Goal: Task Accomplishment & Management: Use online tool/utility

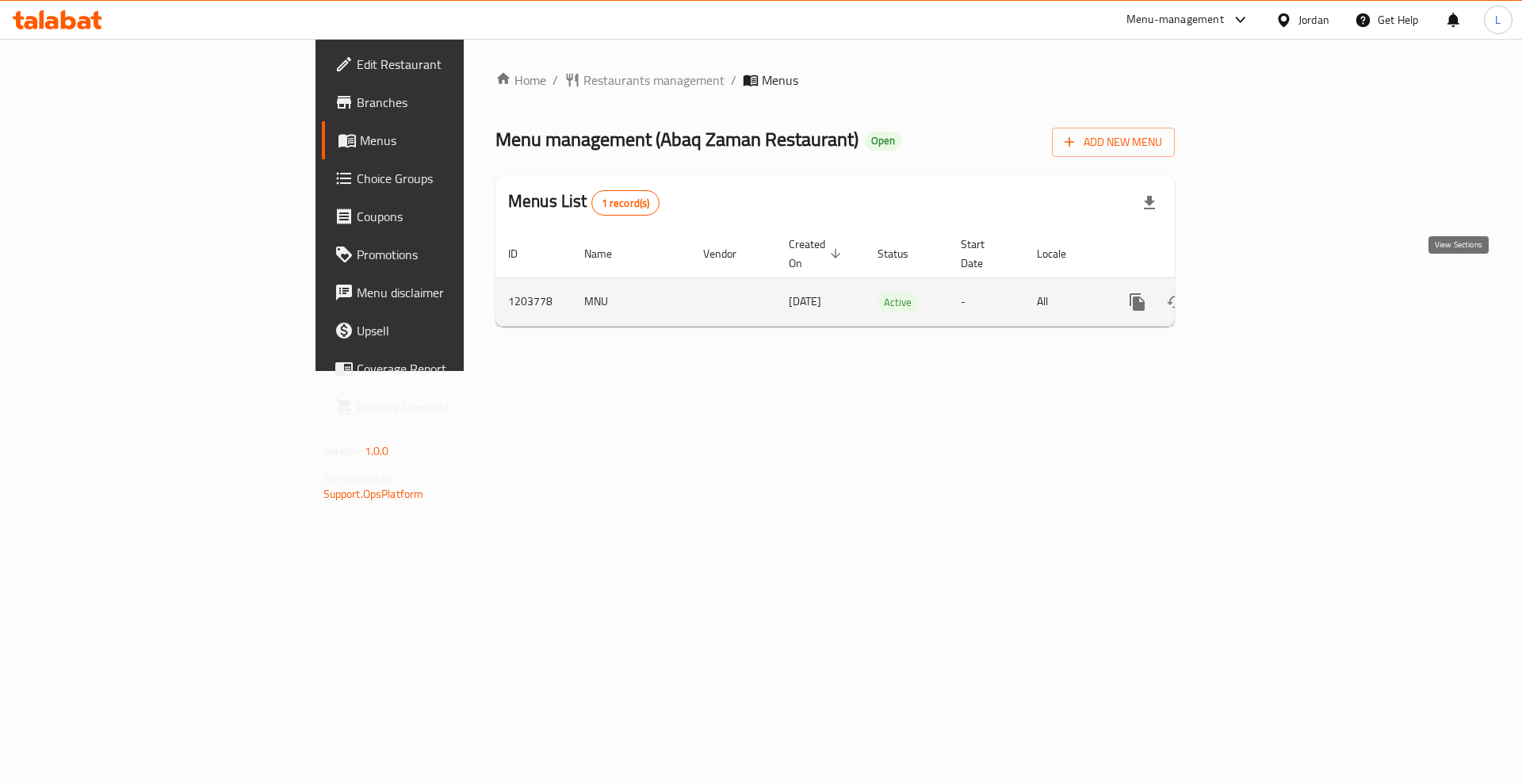
click at [1259, 295] on icon "enhanced table" at bounding box center [1252, 302] width 14 height 14
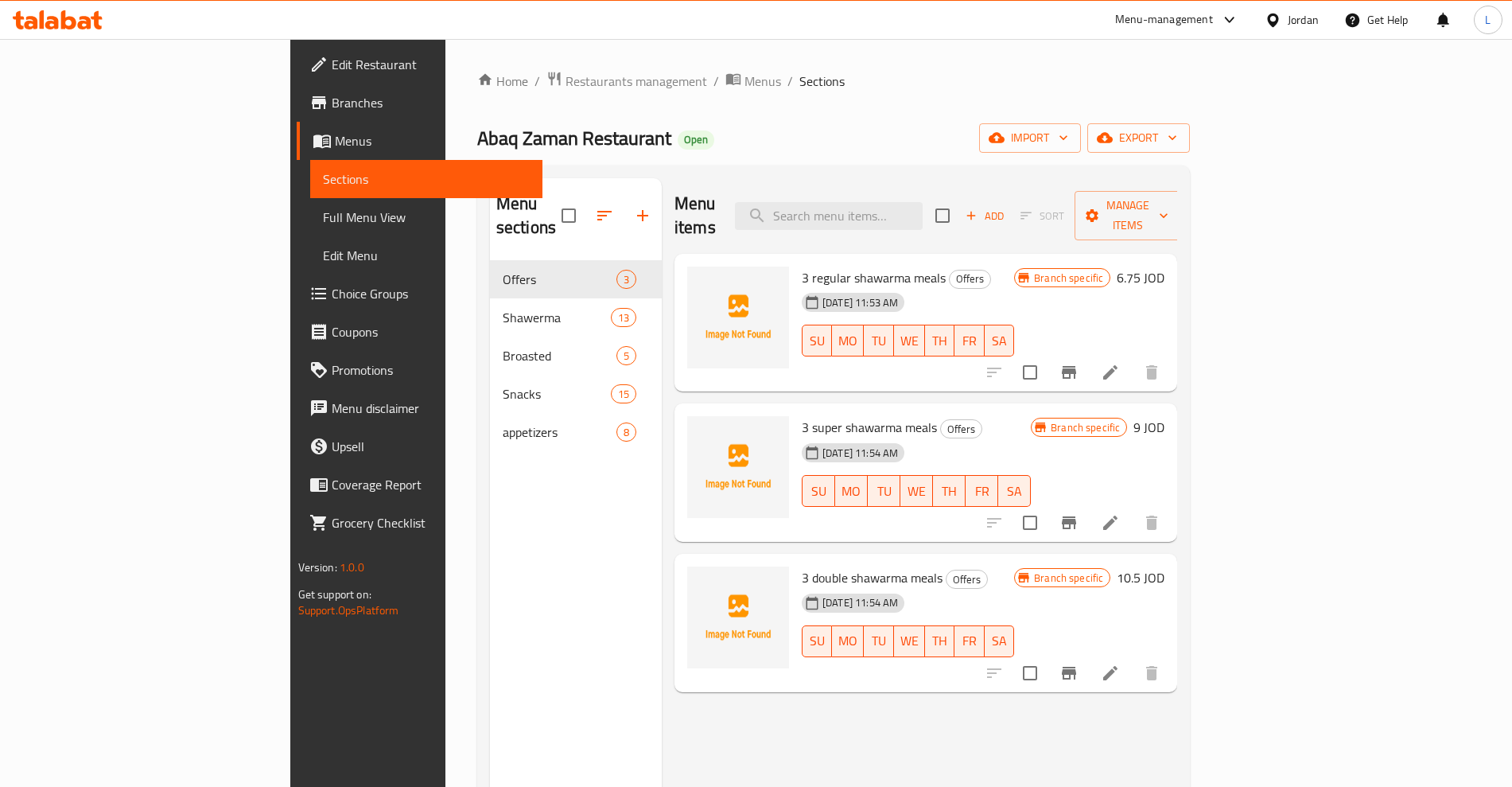
click at [1165, 267] on h6 "6.75 JOD" at bounding box center [1141, 277] width 48 height 22
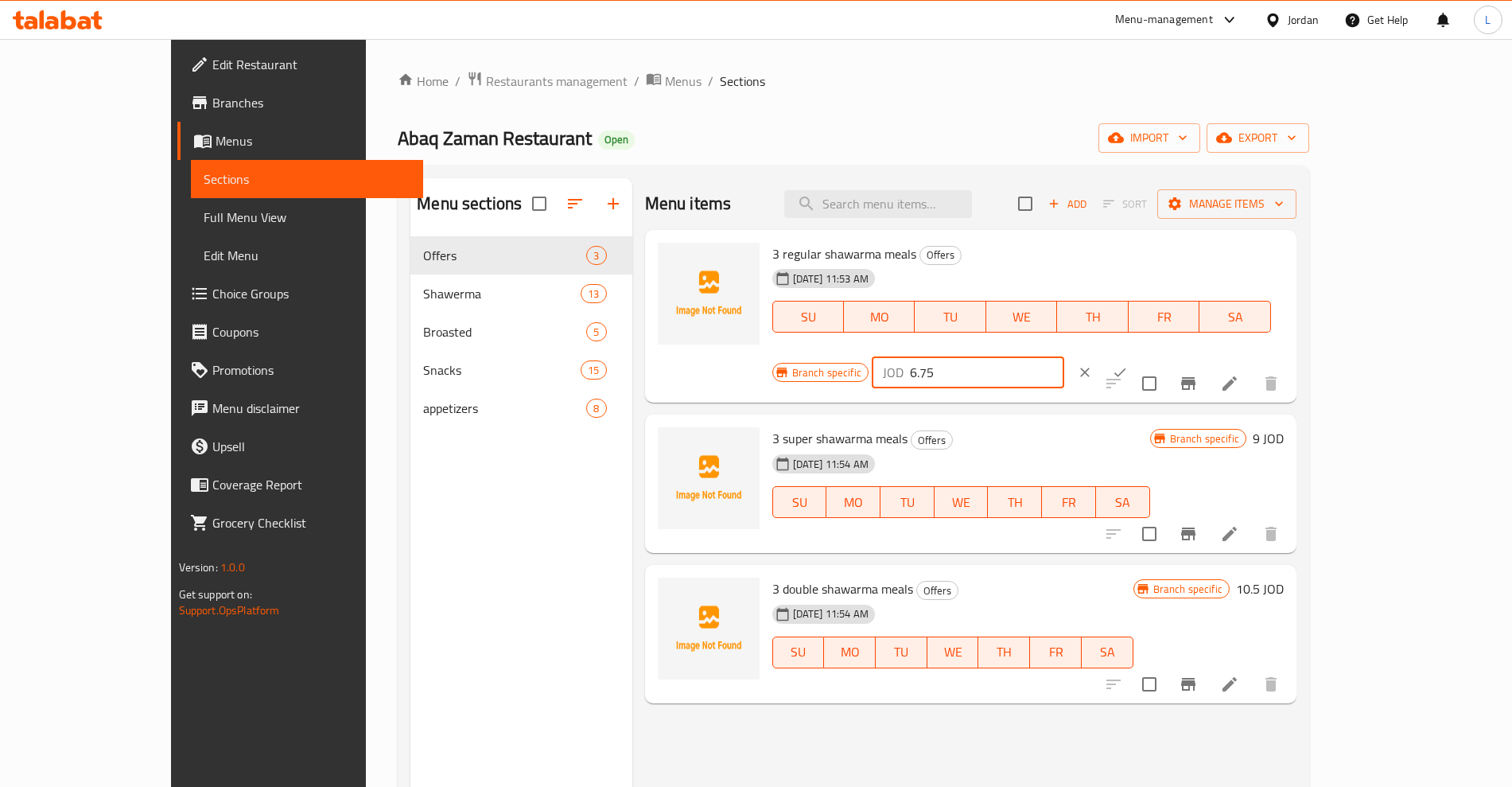
drag, startPoint x: 1270, startPoint y: 267, endPoint x: 1189, endPoint y: 284, distance: 82.8
click at [1161, 354] on div "Branch specific JOD 6.75 ​" at bounding box center [966, 372] width 389 height 35
type input "9.15"
click at [1284, 427] on h6 "9 JOD" at bounding box center [1268, 438] width 31 height 22
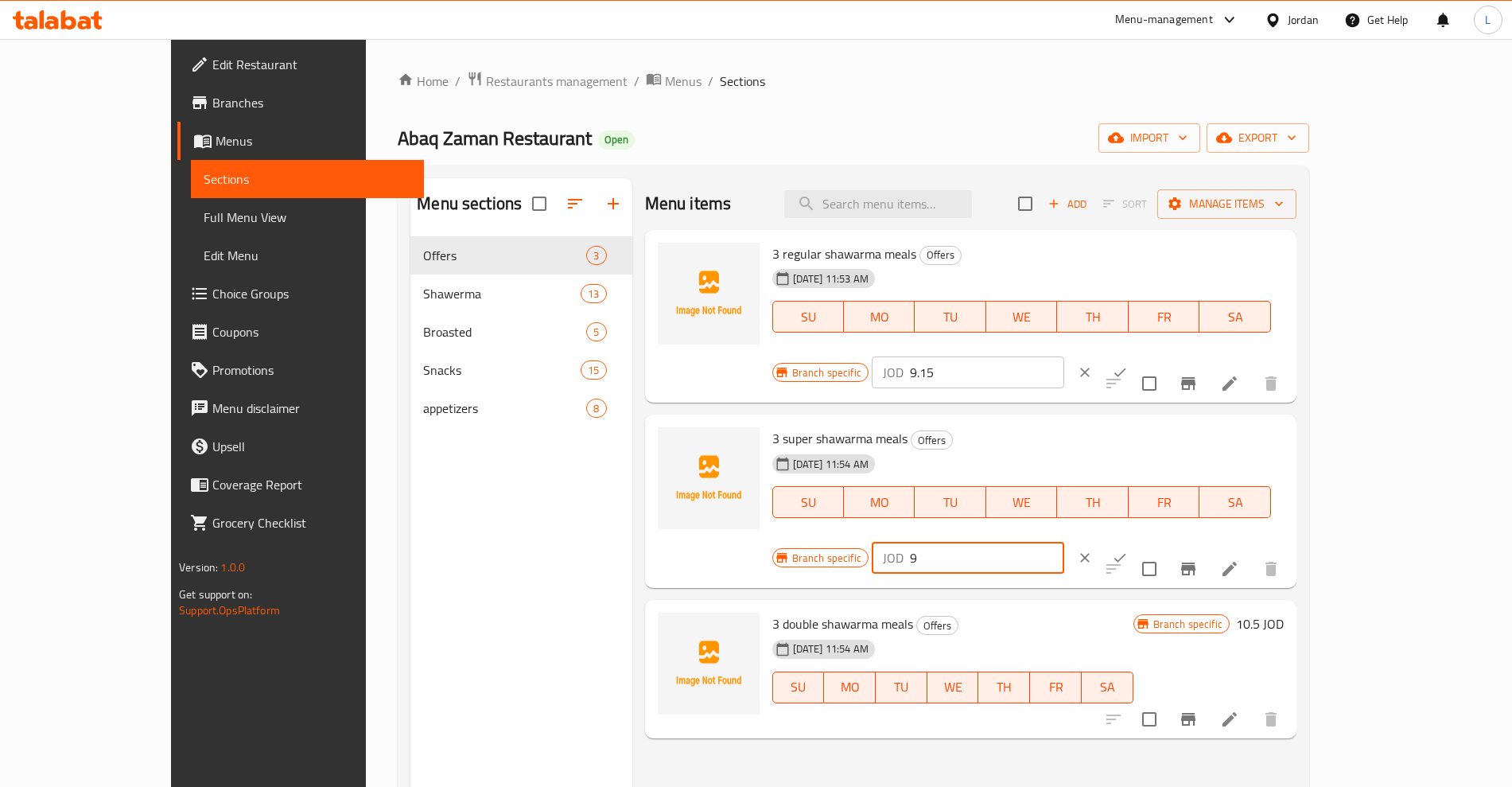
drag, startPoint x: 1250, startPoint y: 415, endPoint x: 1228, endPoint y: 417, distance: 22.1
click at [1064, 542] on div "JOD 9 ​" at bounding box center [968, 557] width 193 height 31
type input "12.30"
click at [1128, 550] on icon "ok" at bounding box center [1120, 558] width 16 height 16
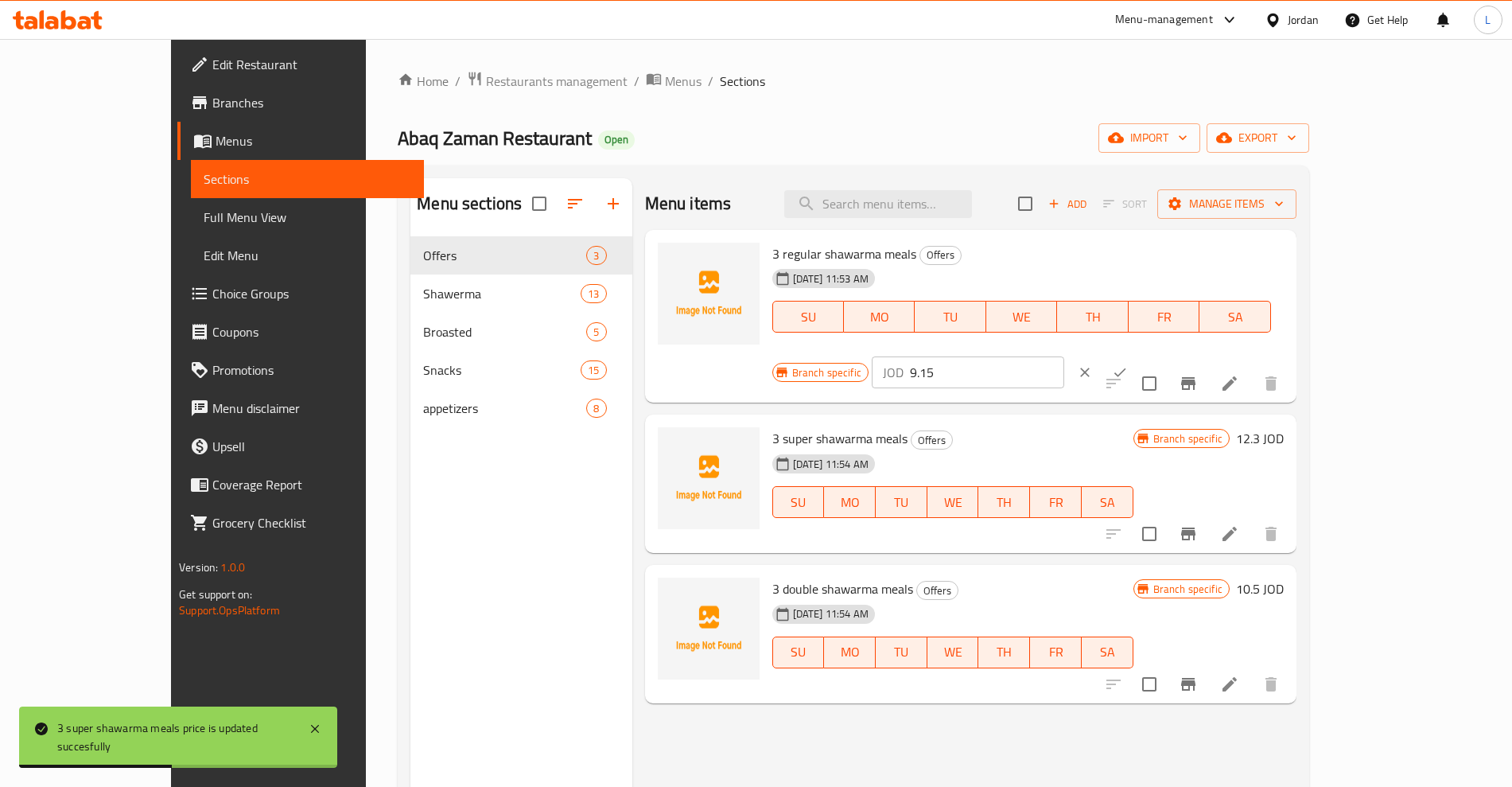
click at [1284, 578] on h6 "10.5 JOD" at bounding box center [1260, 589] width 48 height 22
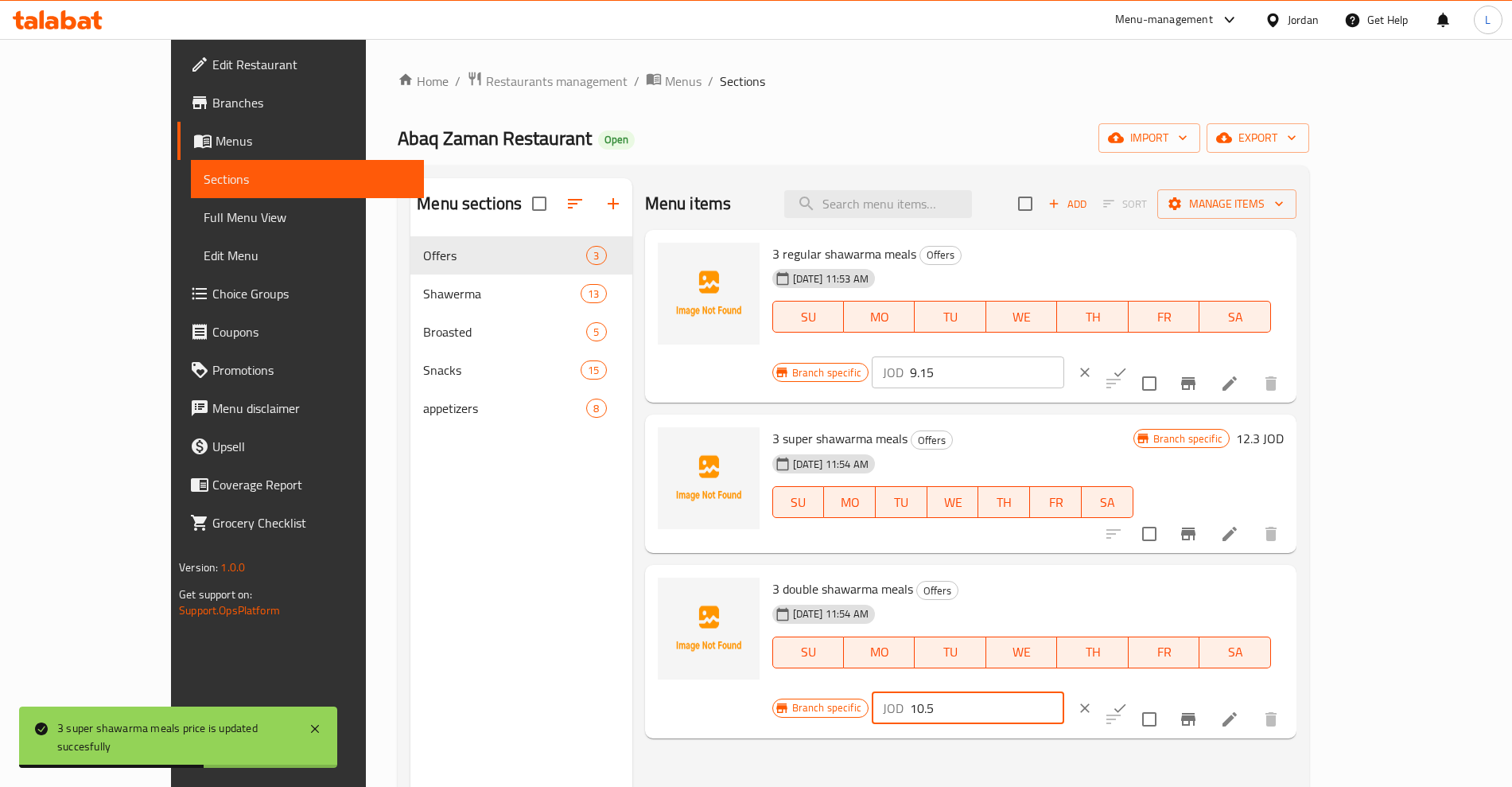
drag, startPoint x: 1298, startPoint y: 564, endPoint x: 1215, endPoint y: 574, distance: 83.6
click at [1064, 692] on div "JOD 10.5 ​" at bounding box center [968, 707] width 193 height 31
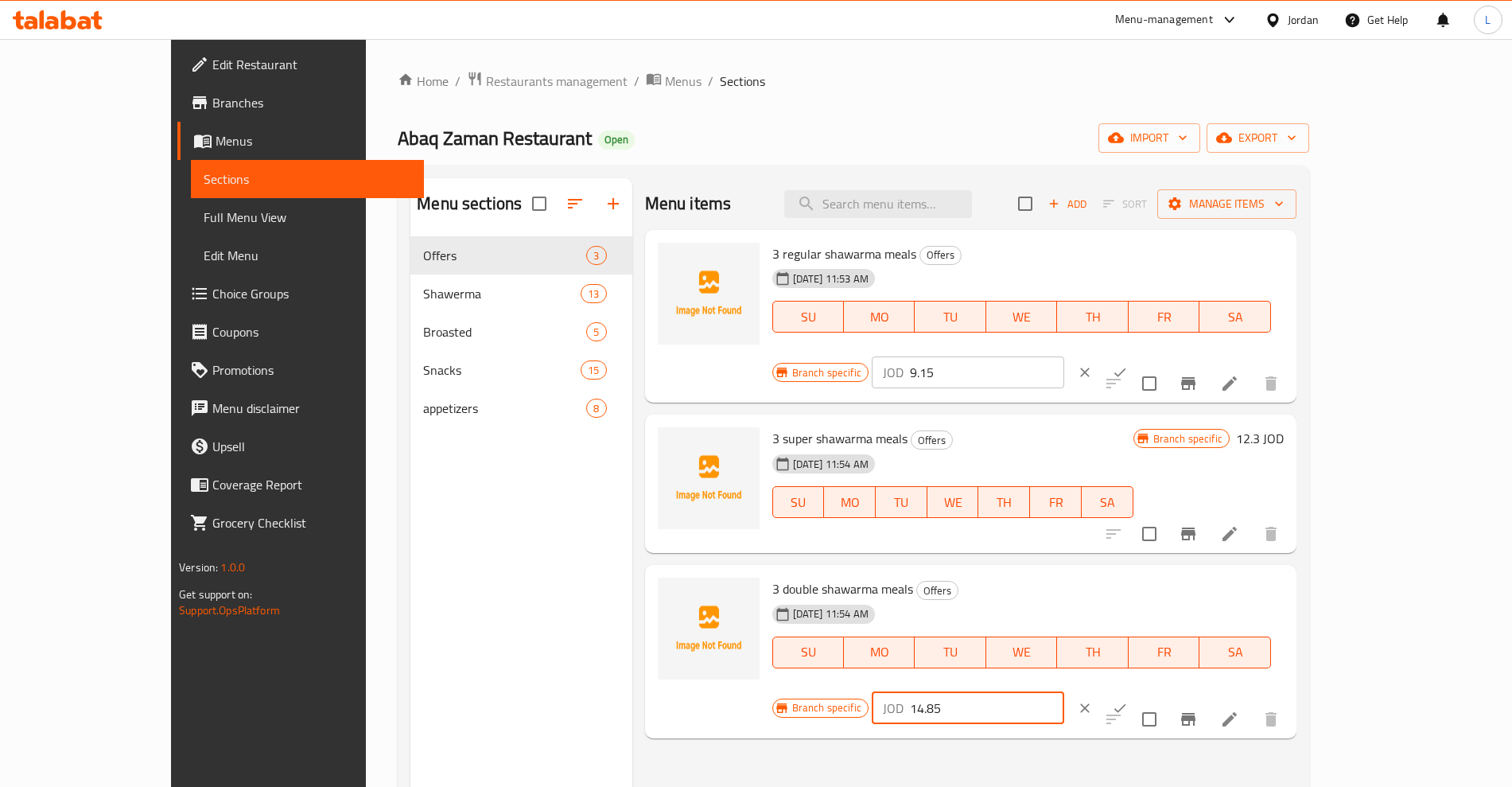
type input "14.85"
click at [1138, 691] on button "ok" at bounding box center [1120, 708] width 35 height 35
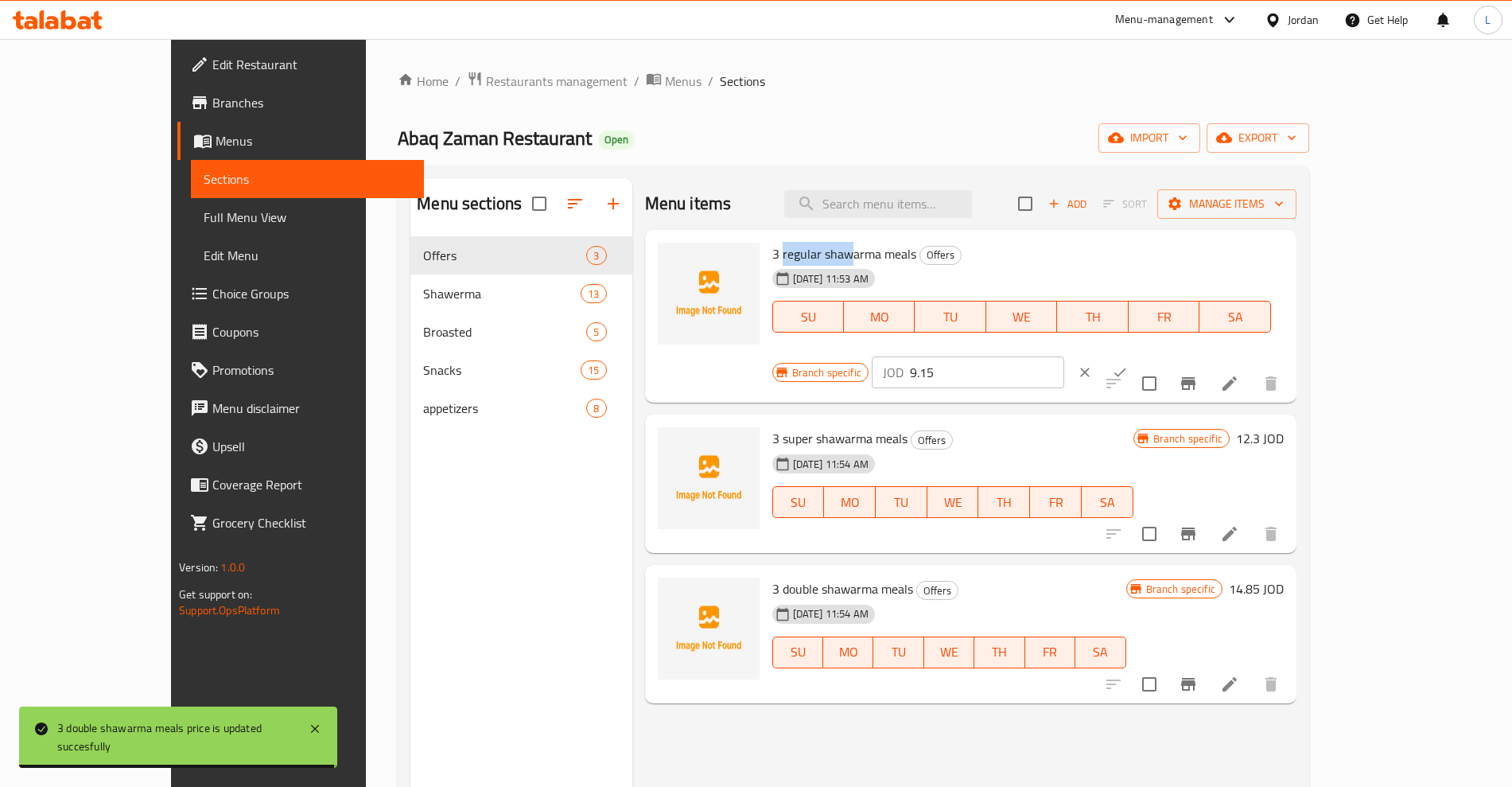
drag, startPoint x: 741, startPoint y: 256, endPoint x: 811, endPoint y: 252, distance: 70.1
click at [811, 252] on span "3 regular shawarma meals" at bounding box center [844, 254] width 144 height 24
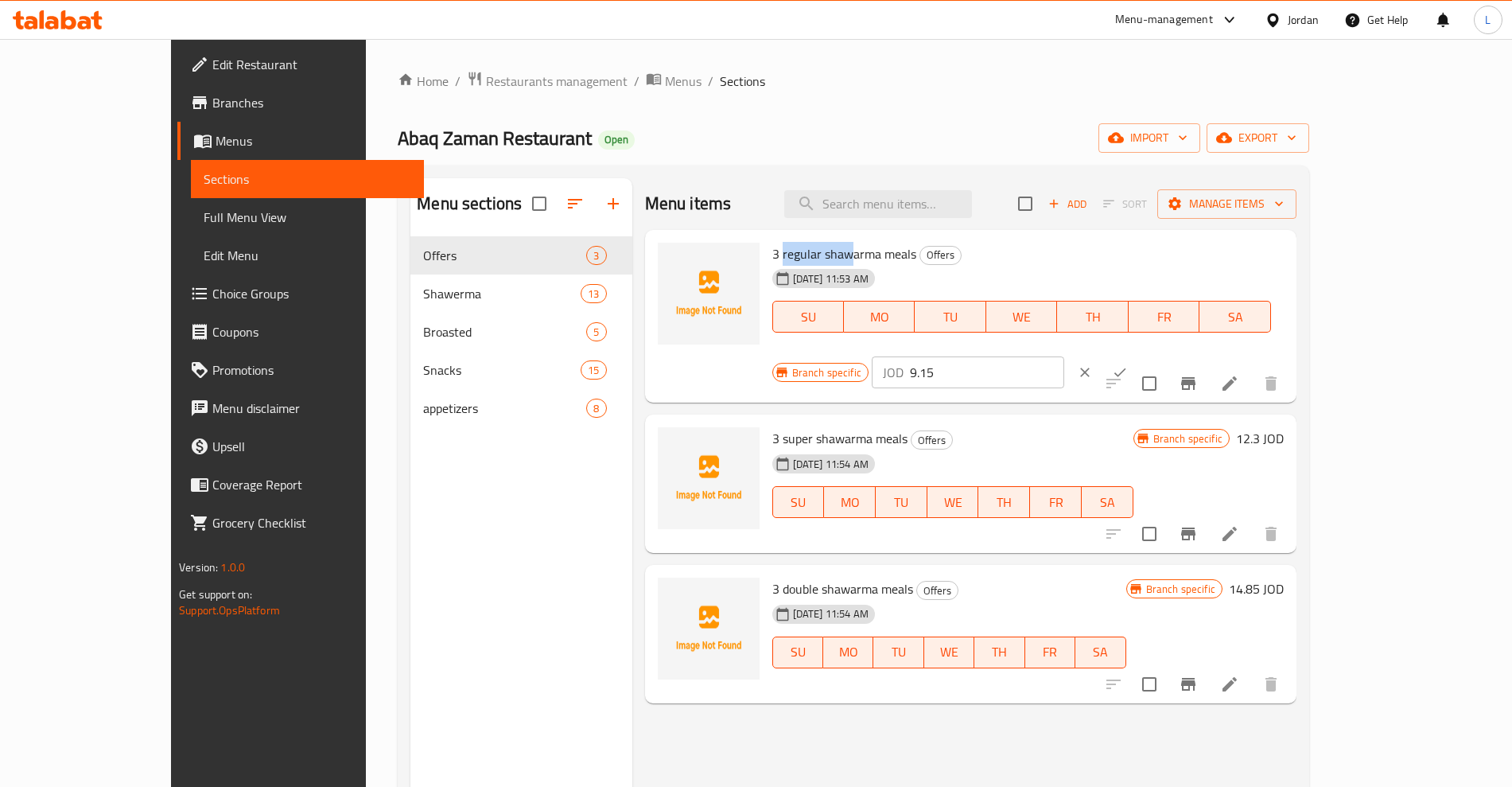
click at [811, 252] on span "3 regular shawarma meals" at bounding box center [844, 254] width 144 height 24
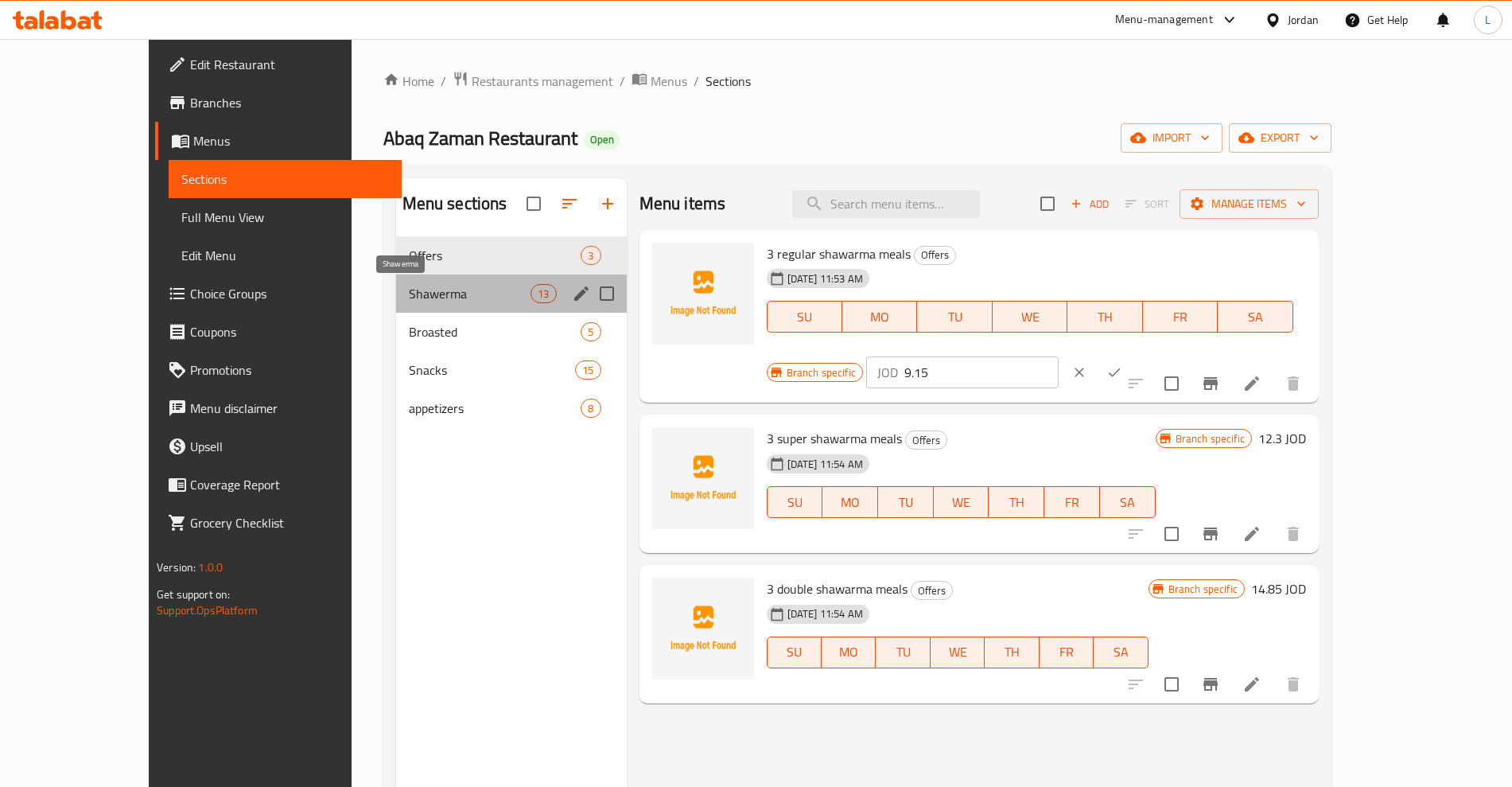
click at [409, 294] on span "Shawerma" at bounding box center [470, 293] width 123 height 19
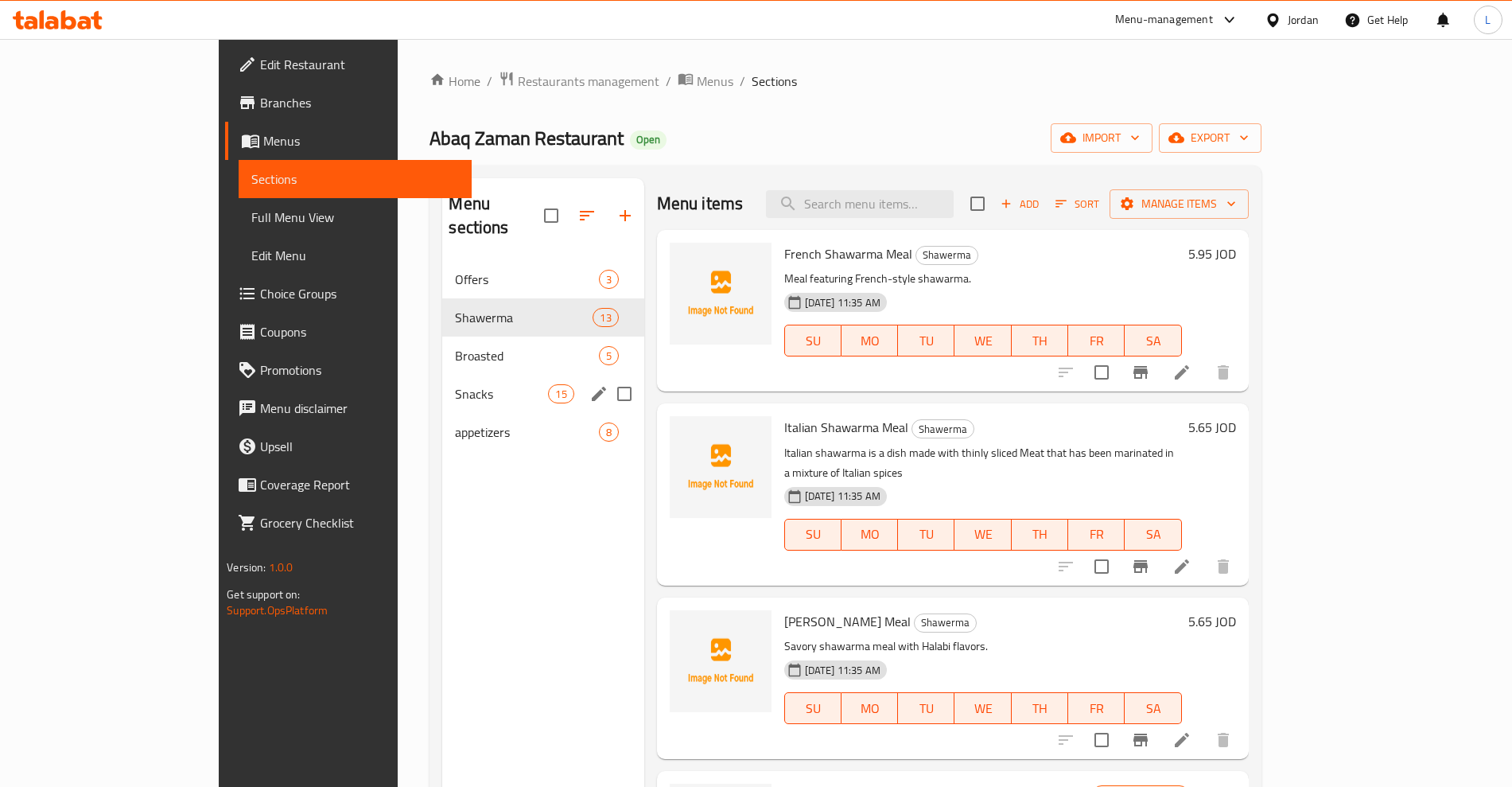
click at [455, 346] on span "Broasted" at bounding box center [527, 355] width 144 height 19
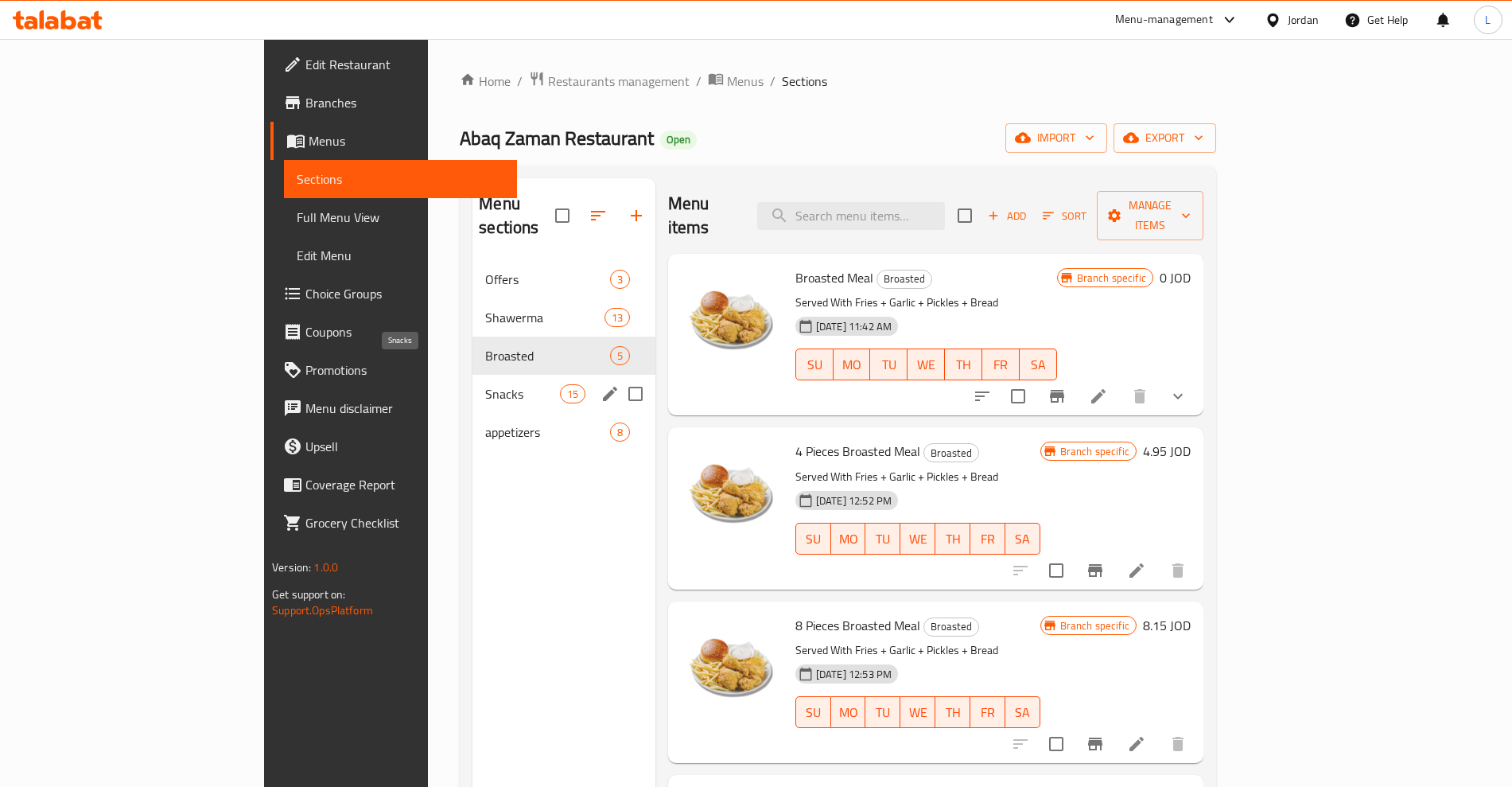
click at [485, 384] on span "Snacks" at bounding box center [522, 393] width 74 height 19
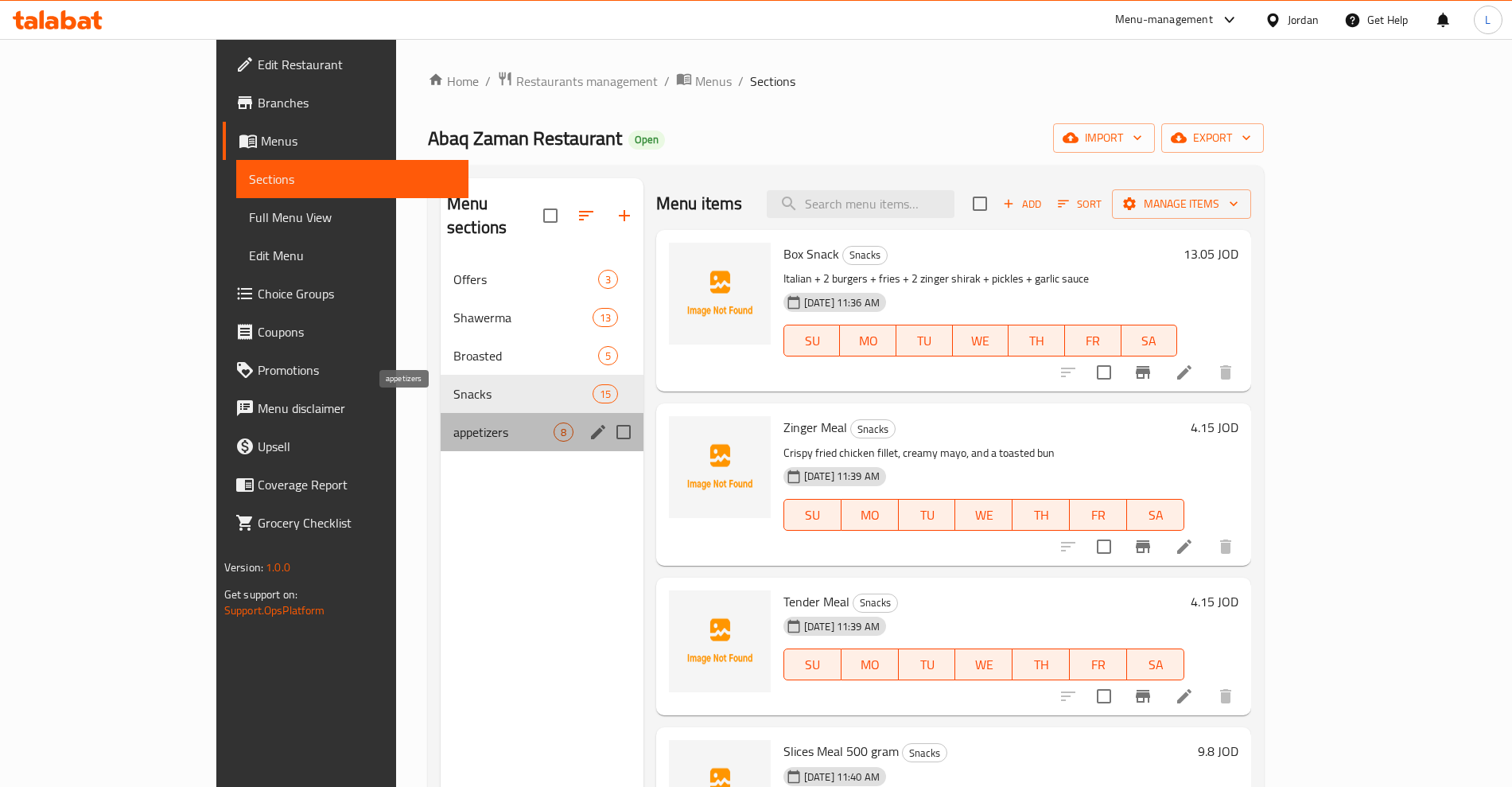
click at [453, 423] on span "appetizers" at bounding box center [503, 432] width 101 height 19
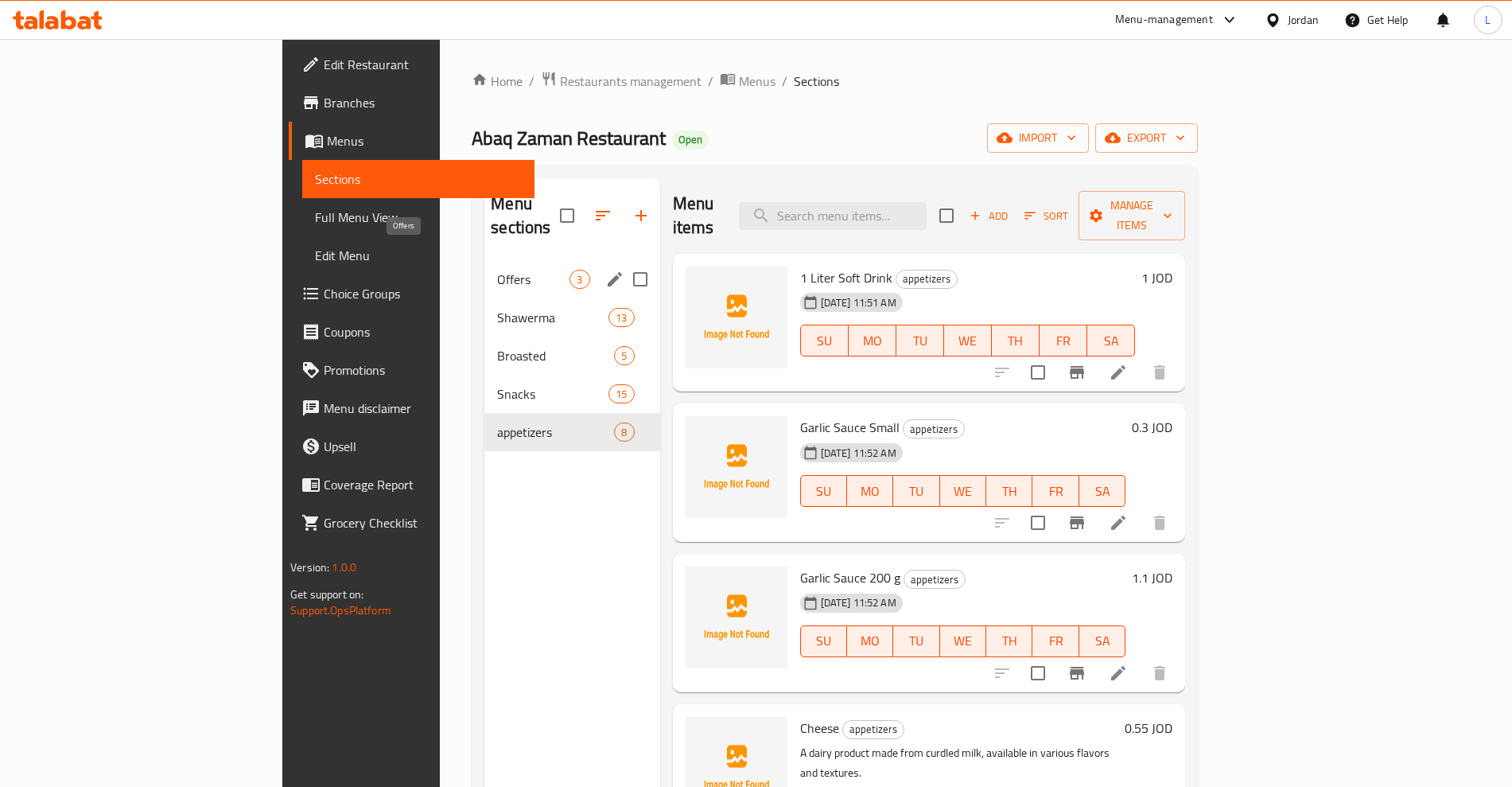
click at [497, 270] on span "Offers" at bounding box center [533, 279] width 73 height 19
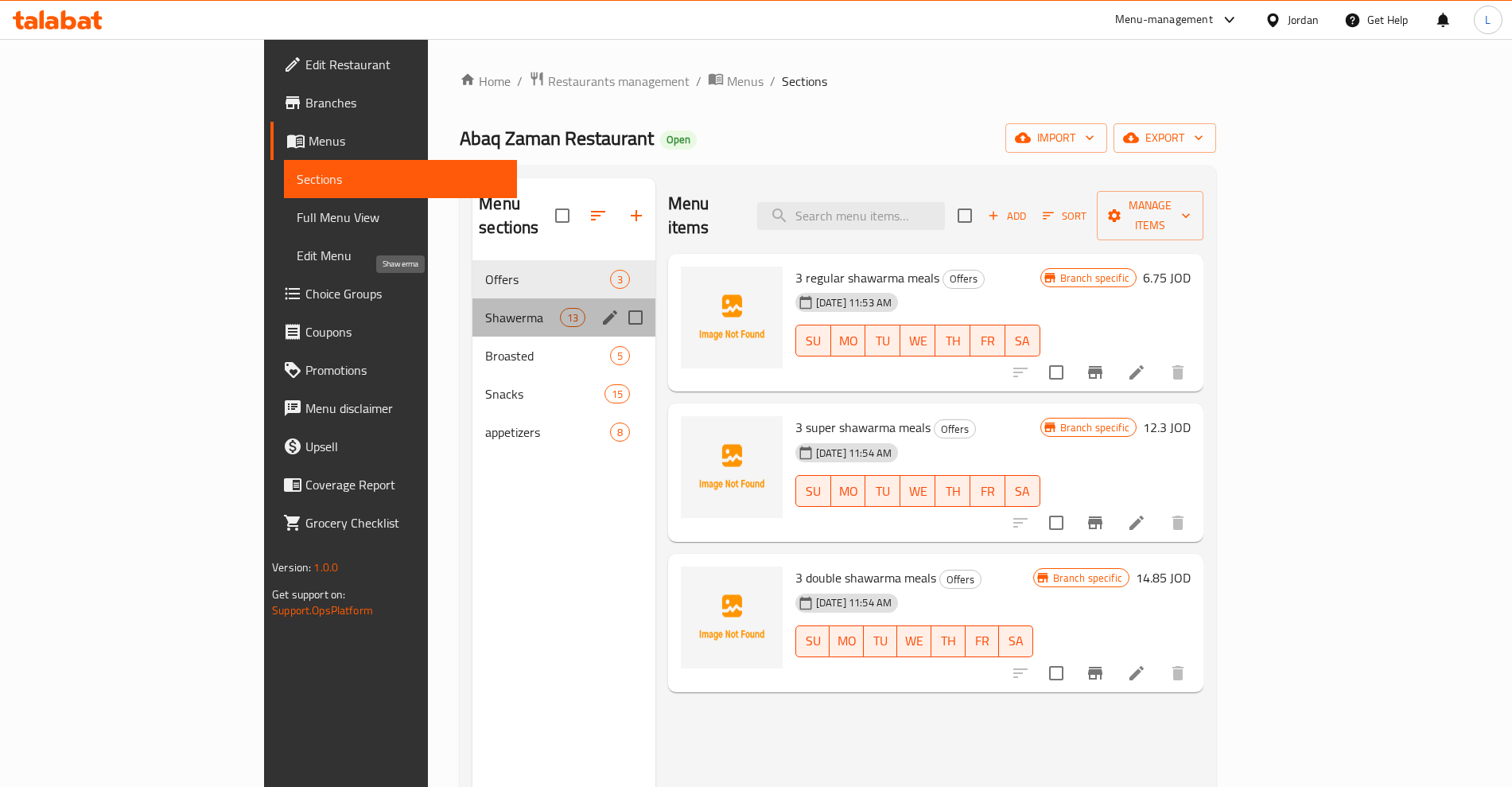
click at [485, 308] on span "Shawerma" at bounding box center [522, 317] width 74 height 19
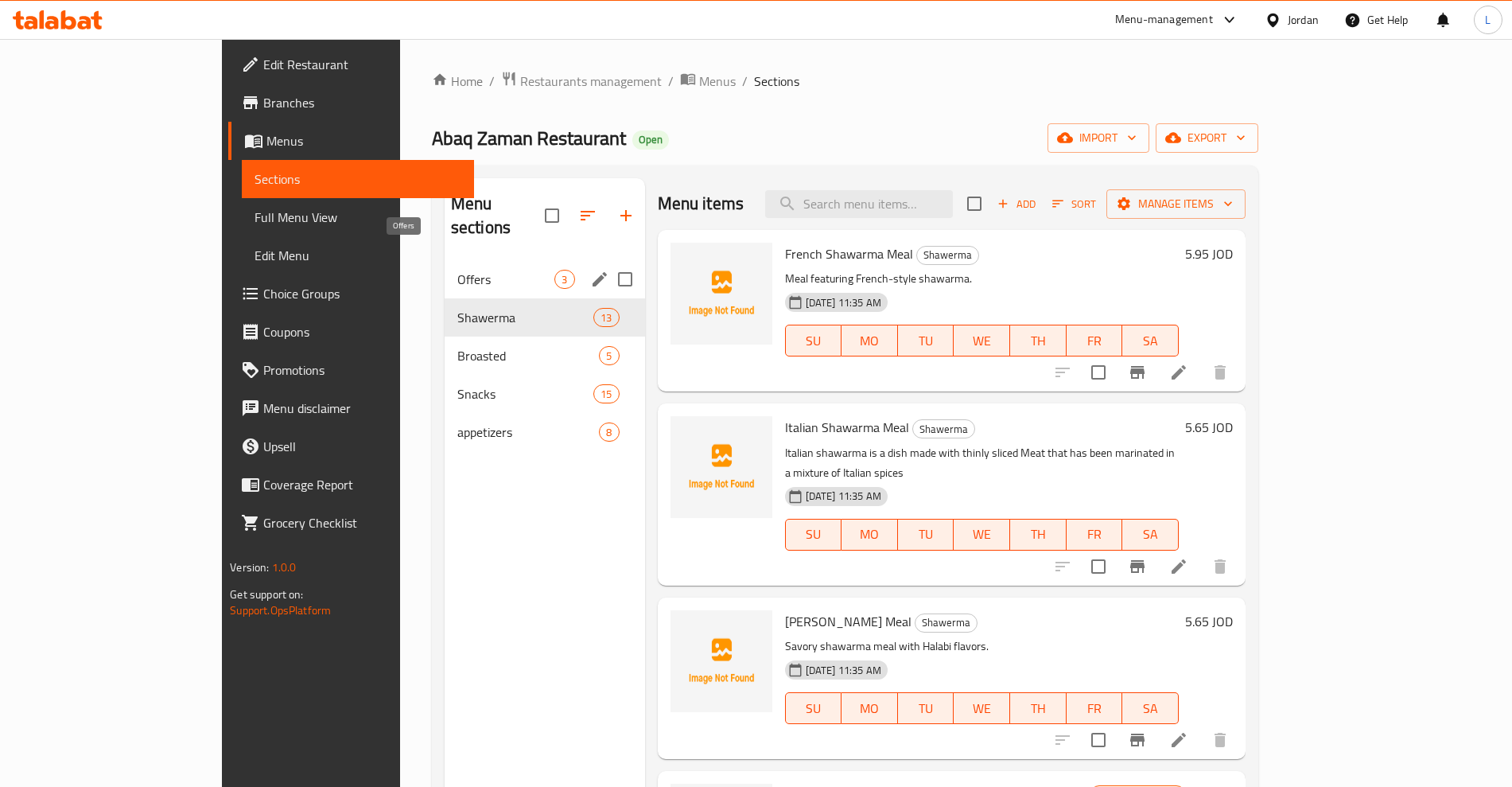
click at [458, 270] on span "Offers" at bounding box center [506, 279] width 98 height 19
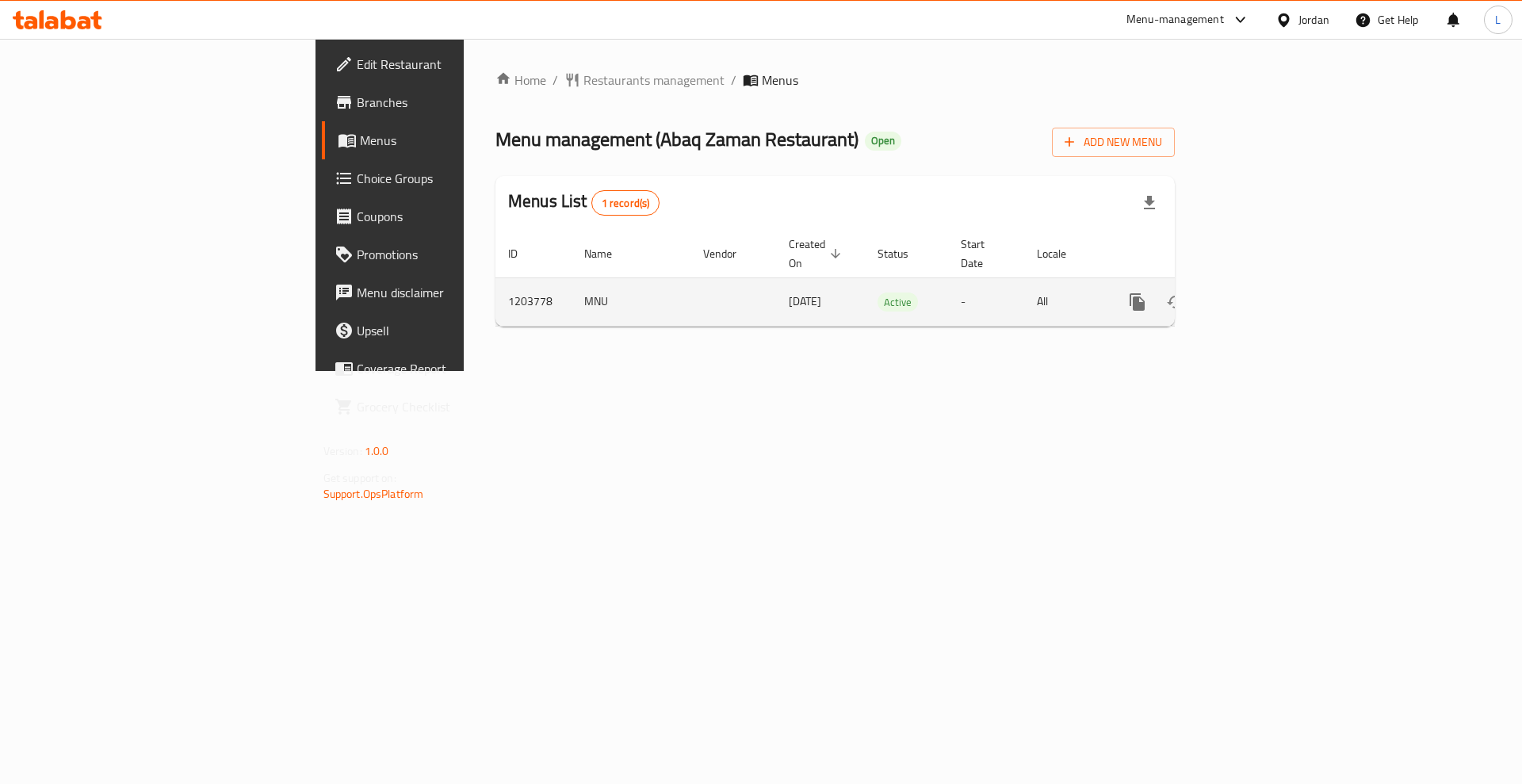
click at [1262, 292] on icon "enhanced table" at bounding box center [1251, 301] width 19 height 19
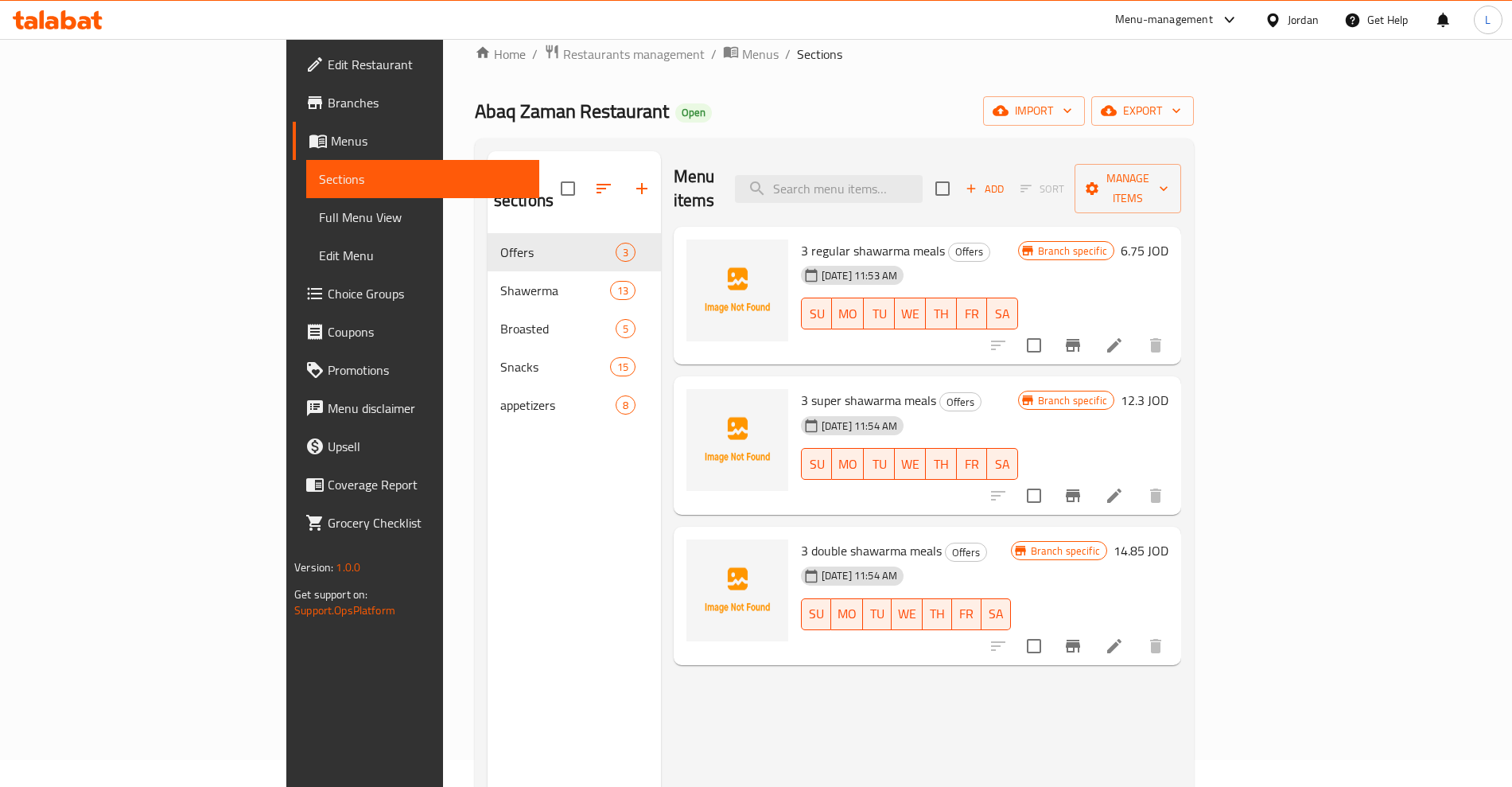
scroll to position [24, 0]
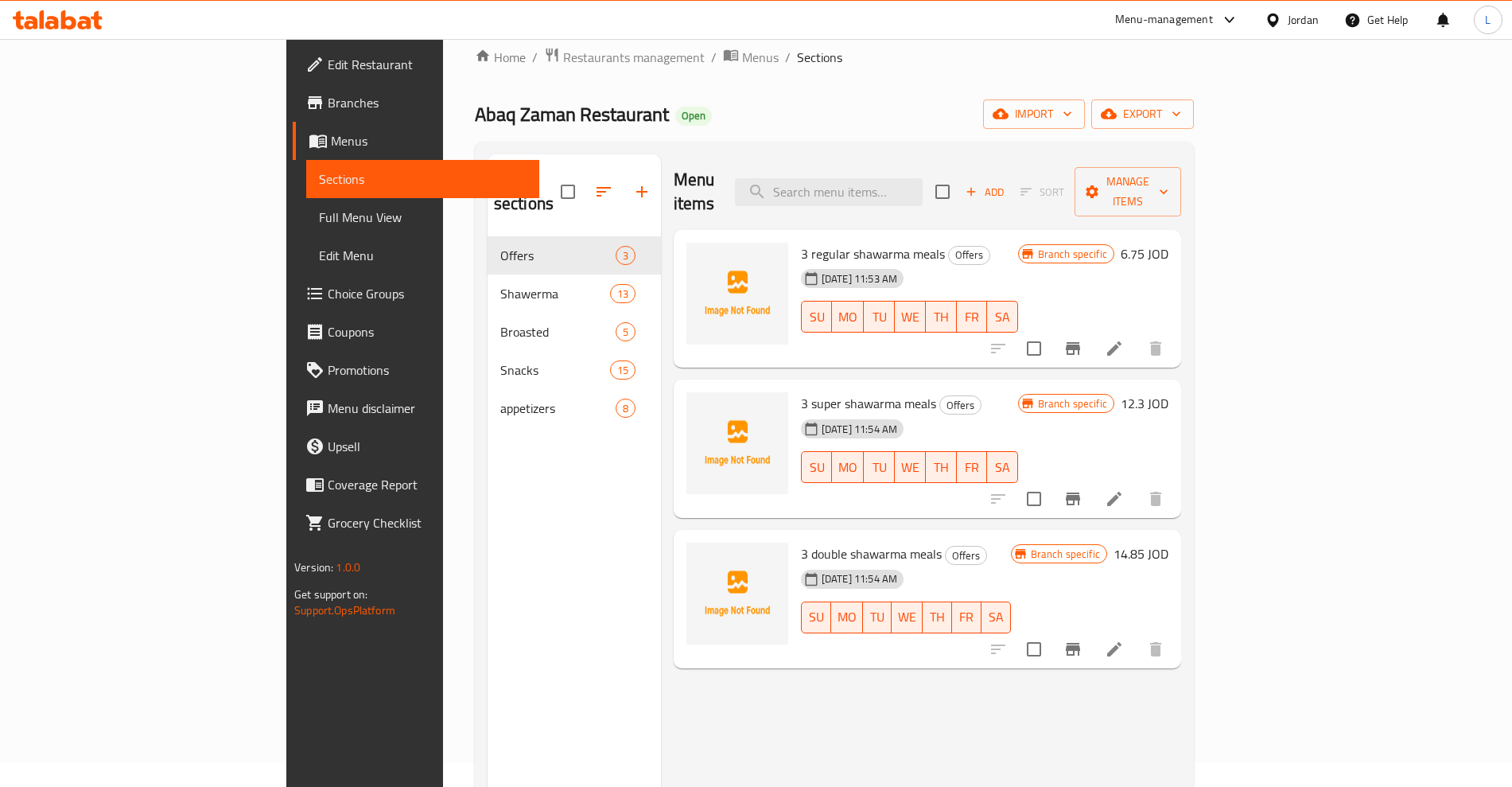
click at [1168, 242] on h6 "6.75 JOD" at bounding box center [1144, 253] width 48 height 22
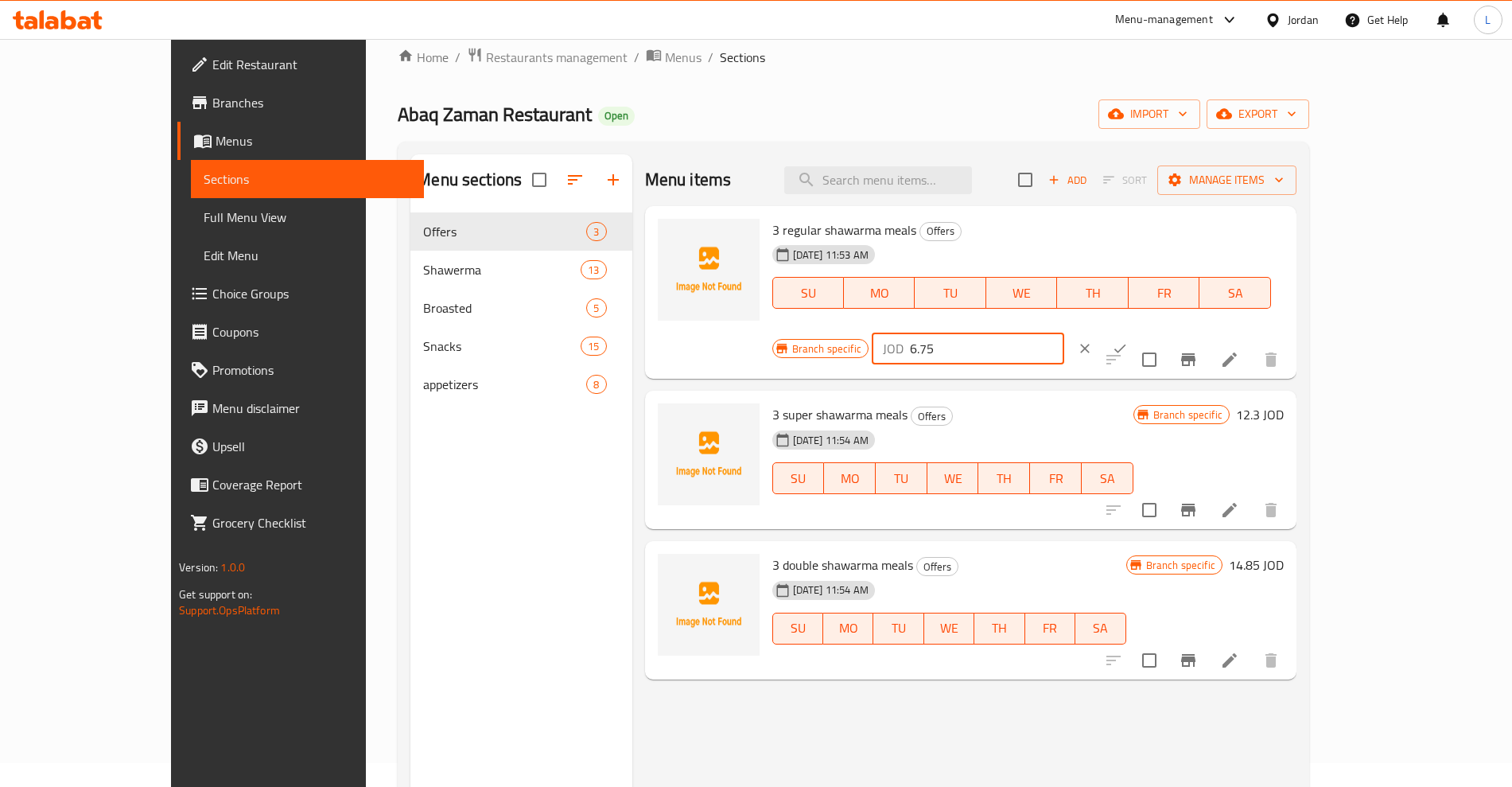
drag, startPoint x: 1283, startPoint y: 232, endPoint x: 1188, endPoint y: 240, distance: 95.3
click at [1161, 331] on div "Branch specific JOD 6.75 ​" at bounding box center [966, 348] width 389 height 35
type input "9.15"
click at [1128, 340] on icon "ok" at bounding box center [1120, 348] width 16 height 16
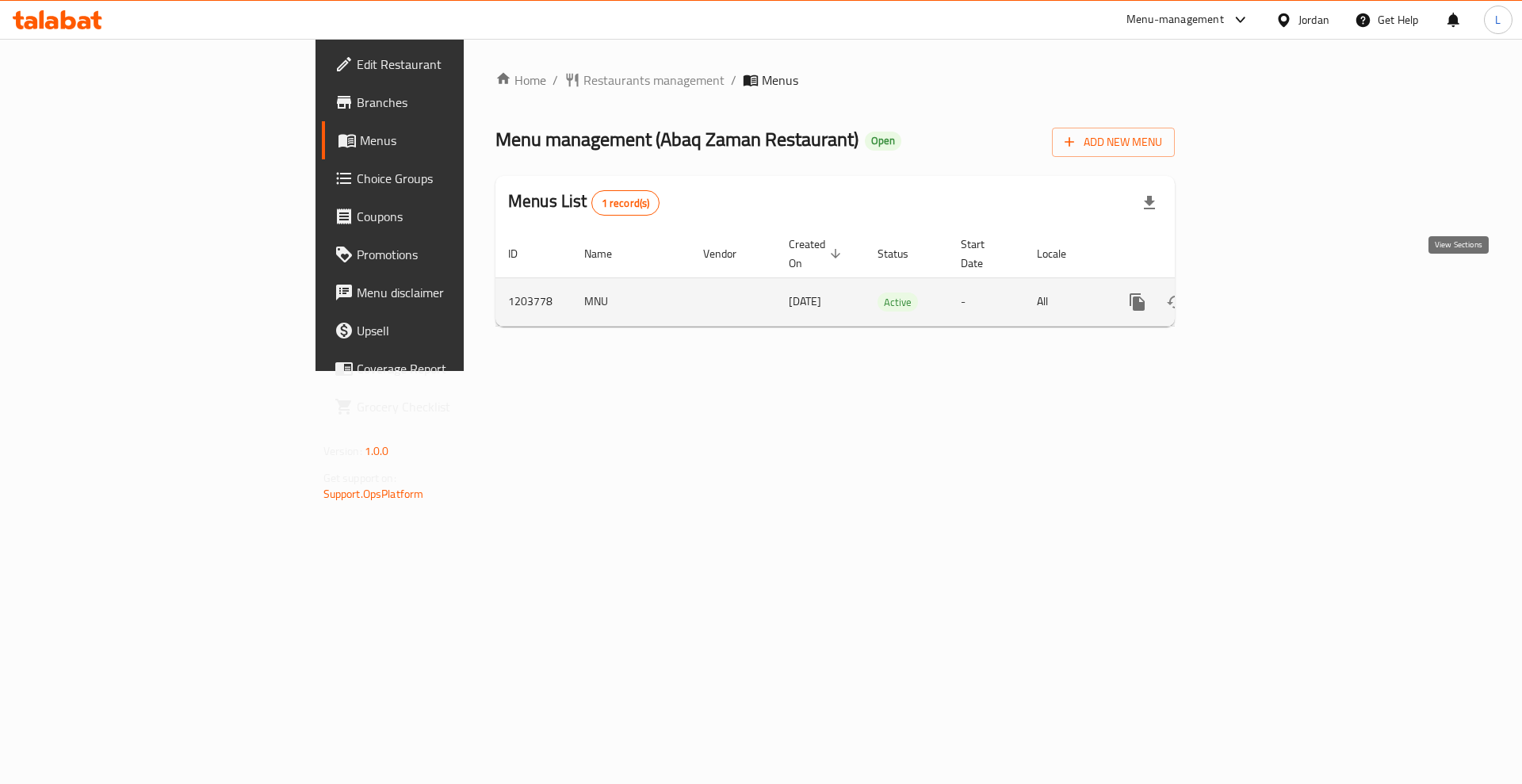
click at [1271, 294] on link "enhanced table" at bounding box center [1252, 302] width 38 height 38
